Goal: Task Accomplishment & Management: Manage account settings

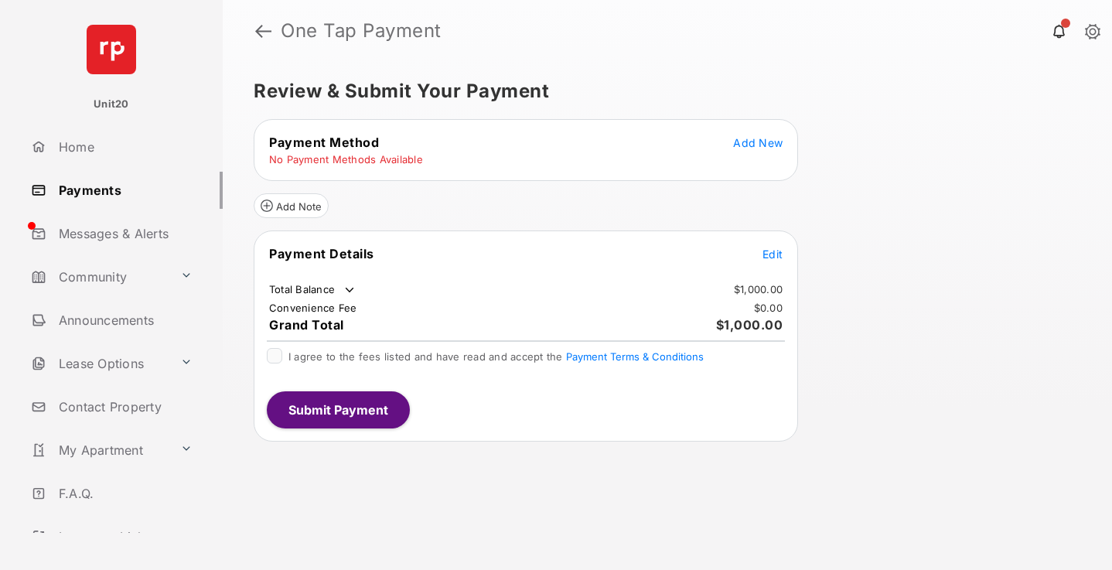
click at [773, 254] on span "Edit" at bounding box center [773, 254] width 20 height 13
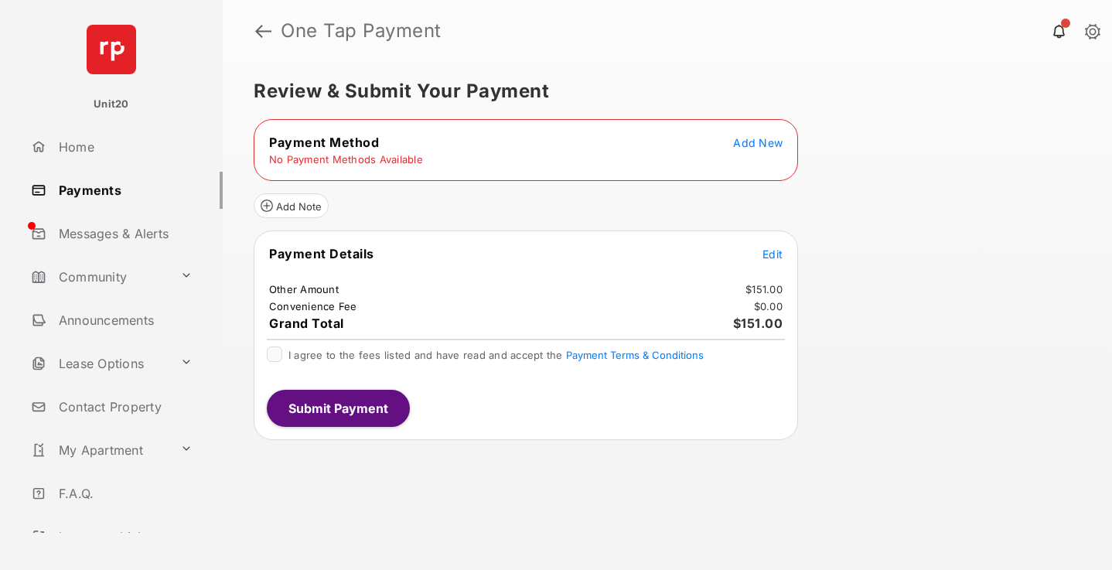
click at [758, 142] on span "Add New" at bounding box center [758, 142] width 50 height 13
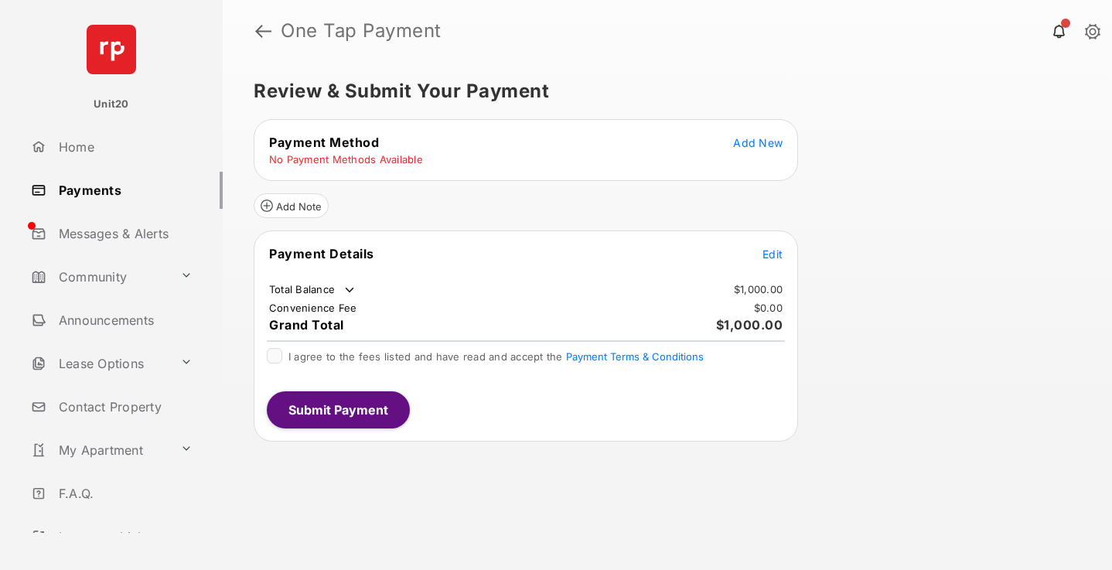
click at [773, 254] on span "Edit" at bounding box center [773, 254] width 20 height 13
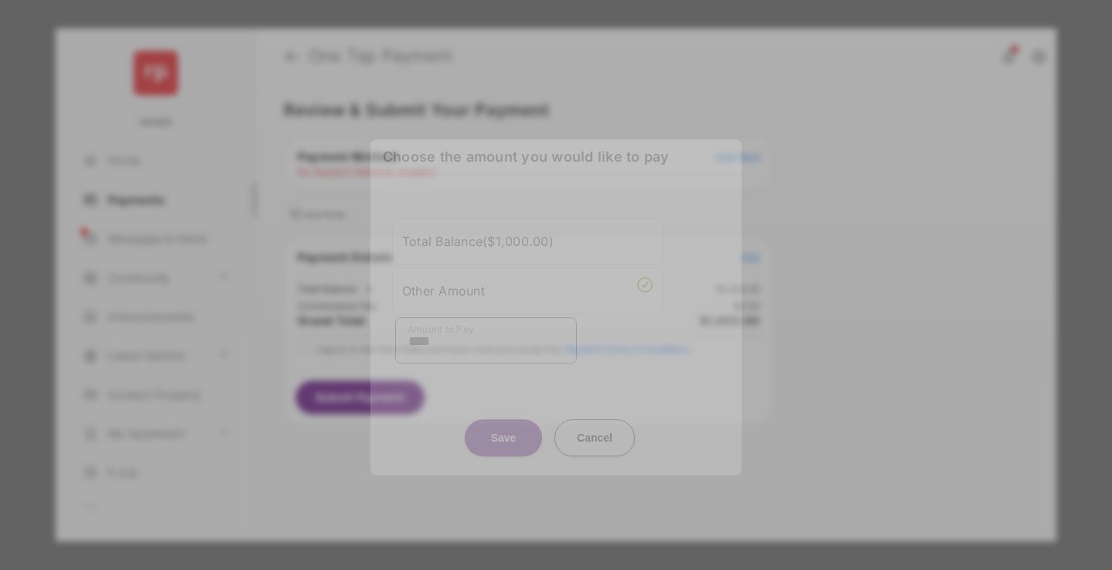
type input "****"
click at [504, 421] on button "Save" at bounding box center [503, 437] width 77 height 37
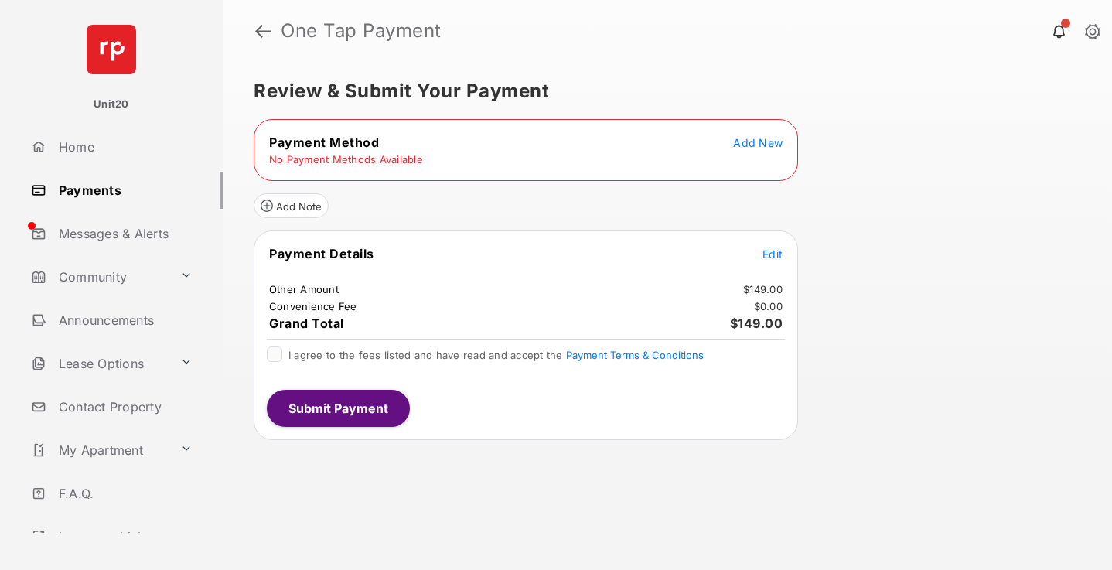
click at [752, 149] on span "Add New" at bounding box center [758, 142] width 50 height 13
